Goal: Task Accomplishment & Management: Complete application form

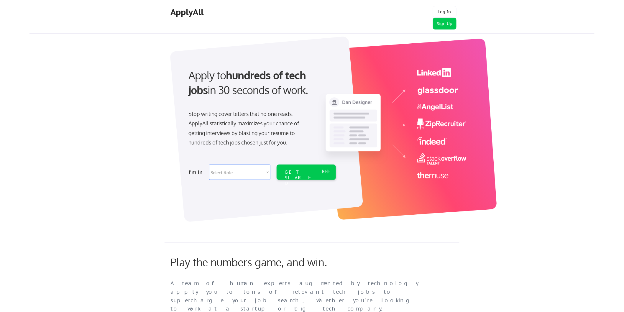
click at [128, 90] on div "Apply to hundreds of tech jobs in 30 seconds of work. Stop writing cover letter…" at bounding box center [324, 125] width 541 height 195
click at [111, 142] on div "Apply to hundreds of tech jobs in 30 seconds of work. Stop writing cover letter…" at bounding box center [324, 125] width 541 height 195
drag, startPoint x: 93, startPoint y: 86, endPoint x: 92, endPoint y: 135, distance: 49.0
click at [92, 95] on div "Apply to hundreds of tech jobs in 30 seconds of work. Stop writing cover letter…" at bounding box center [324, 125] width 541 height 195
drag, startPoint x: 91, startPoint y: 139, endPoint x: 93, endPoint y: 107, distance: 31.9
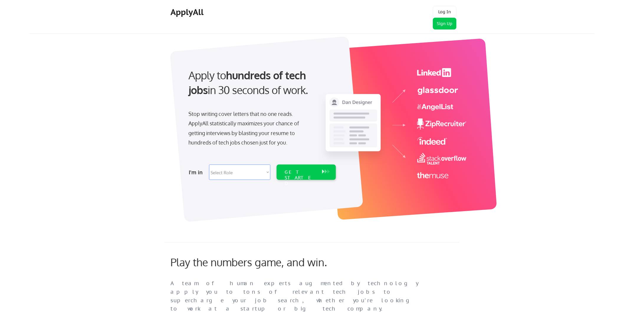
click at [90, 140] on div "Apply to hundreds of tech jobs in 30 seconds of work. Stop writing cover letter…" at bounding box center [324, 125] width 541 height 195
click at [95, 98] on div "Apply to hundreds of tech jobs in 30 seconds of work. Stop writing cover letter…" at bounding box center [324, 125] width 541 height 195
click at [101, 144] on div "Apply to hundreds of tech jobs in 30 seconds of work. Stop writing cover letter…" at bounding box center [324, 125] width 541 height 195
click at [132, 86] on div "Apply to hundreds of tech jobs in 30 seconds of work. Stop writing cover letter…" at bounding box center [324, 125] width 541 height 195
drag, startPoint x: 123, startPoint y: 143, endPoint x: 116, endPoint y: 171, distance: 29.2
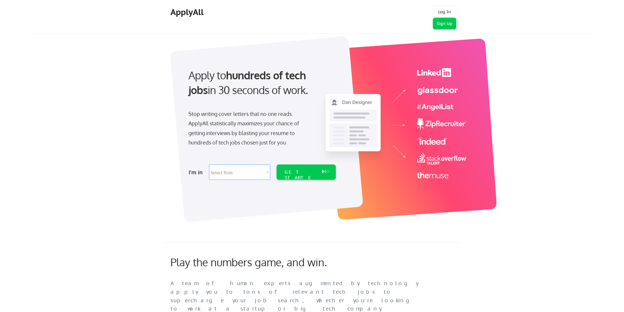
click at [122, 155] on div "Apply to hundreds of tech jobs in 30 seconds of work. Stop writing cover letter…" at bounding box center [324, 125] width 541 height 195
drag, startPoint x: 116, startPoint y: 172, endPoint x: 124, endPoint y: 154, distance: 19.7
click at [116, 171] on div "Apply to hundreds of tech jobs in 30 seconds of work. Stop writing cover letter…" at bounding box center [324, 125] width 541 height 195
click at [134, 116] on div "Apply to hundreds of tech jobs in 30 seconds of work. Stop writing cover letter…" at bounding box center [324, 125] width 541 height 195
click at [135, 82] on div "Apply to hundreds of tech jobs in 30 seconds of work. Stop writing cover letter…" at bounding box center [324, 125] width 541 height 195
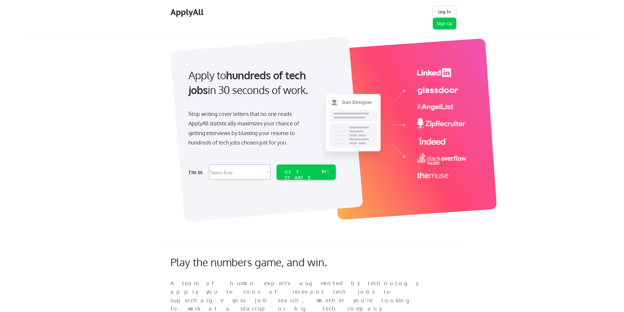
click at [447, 10] on button "Log In" at bounding box center [445, 12] width 24 height 12
